Goal: Navigation & Orientation: Find specific page/section

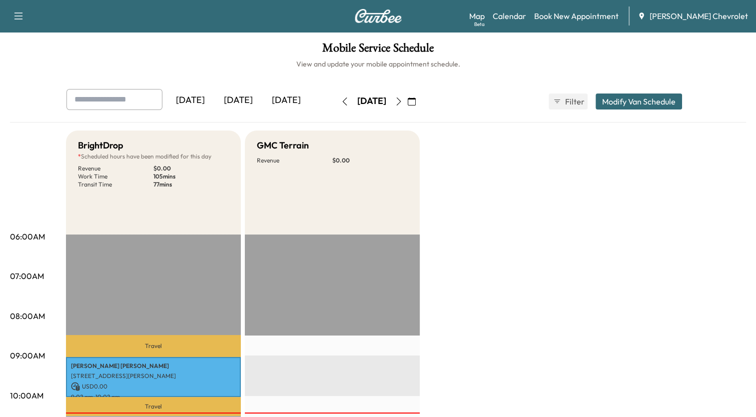
click at [403, 97] on icon "button" at bounding box center [399, 101] width 8 height 8
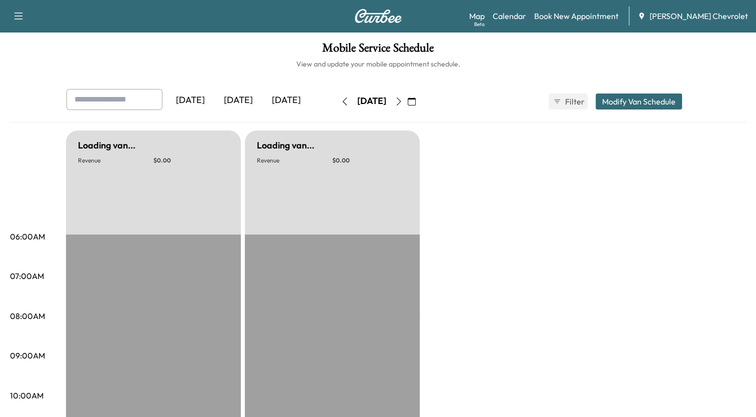
click at [403, 97] on icon "button" at bounding box center [399, 101] width 8 height 8
click at [401, 97] on icon "button" at bounding box center [398, 101] width 4 height 8
